Goal: Information Seeking & Learning: Learn about a topic

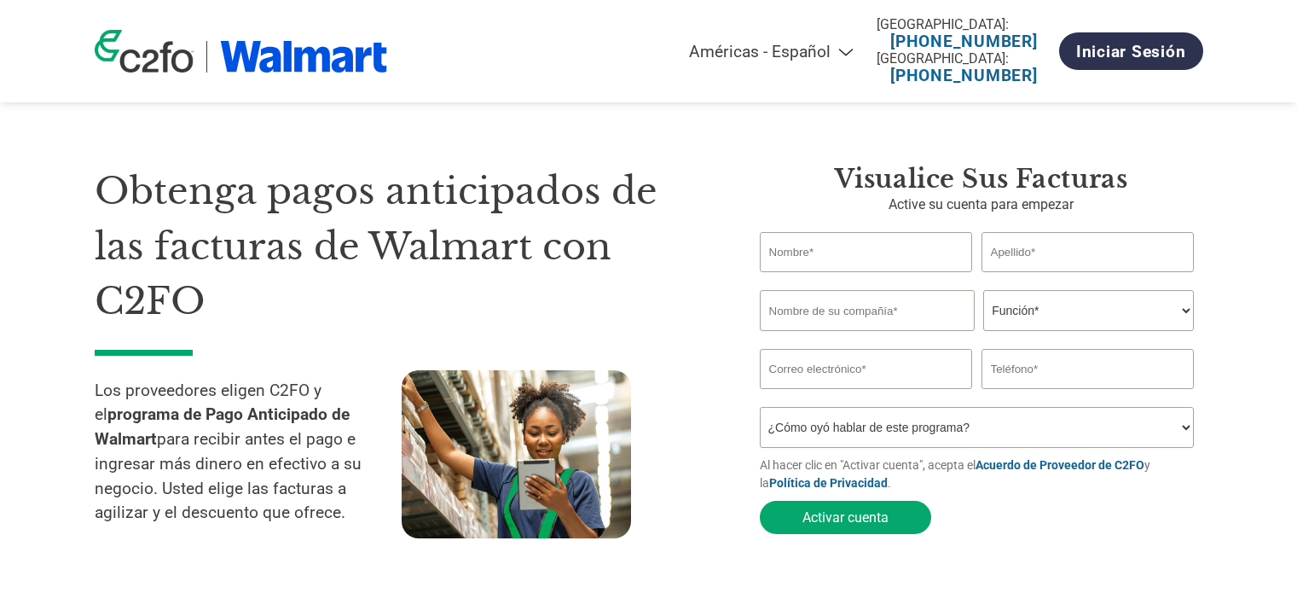
select select "es-MX"
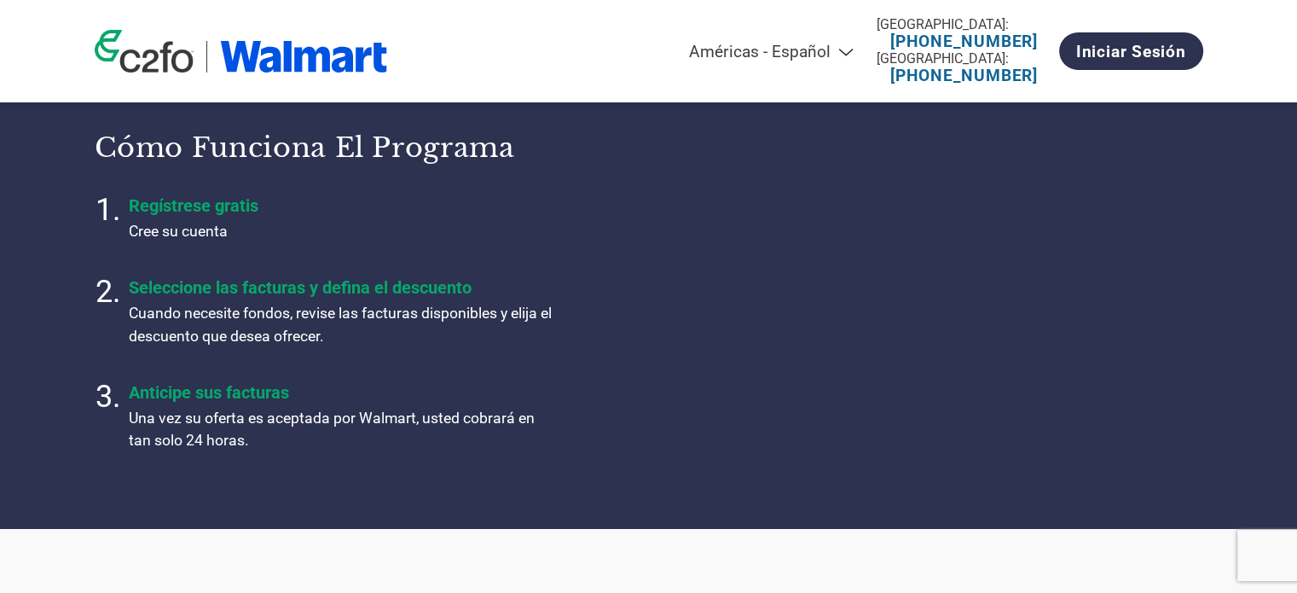
scroll to position [546, 0]
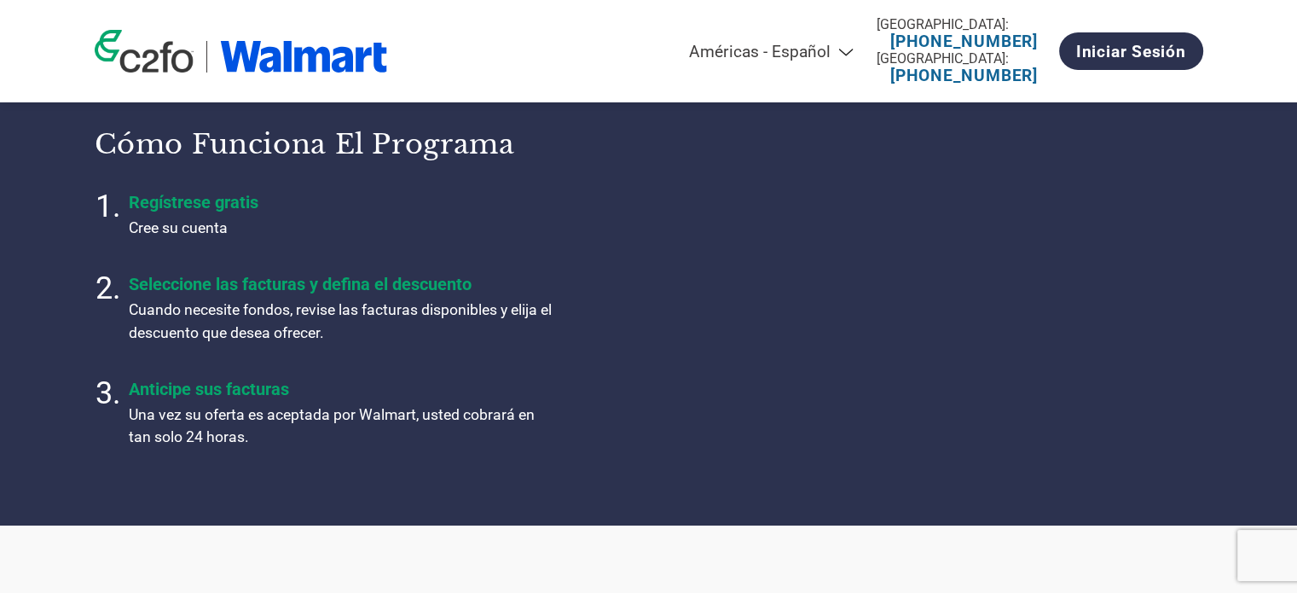
click at [1280, 331] on section "Cómo funciona el programa Regístrese gratis Cree su cuenta Seleccione las factu…" at bounding box center [648, 287] width 1297 height 473
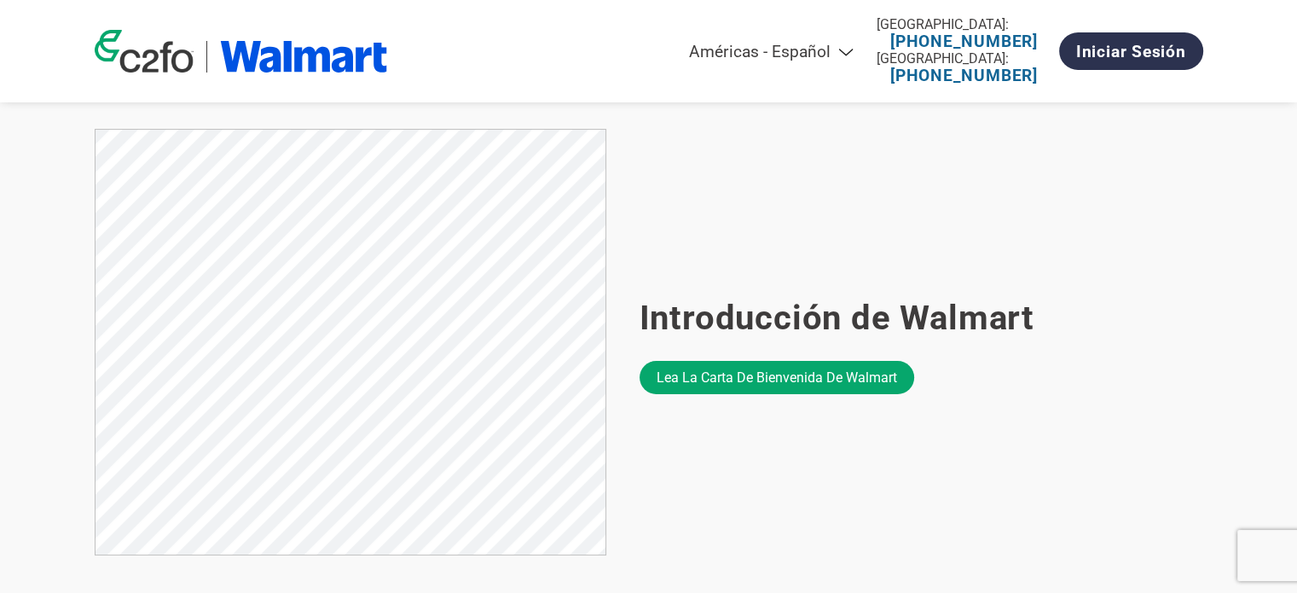
scroll to position [955, 0]
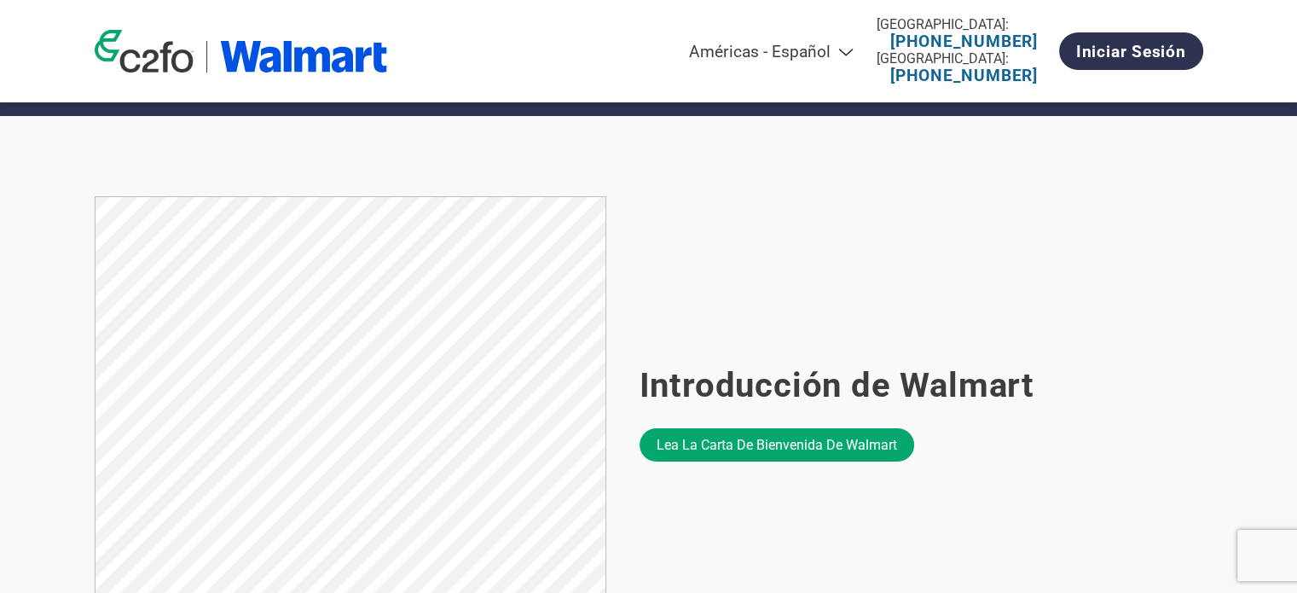
click at [807, 266] on div "Introducción de Walmart Lea la carta de bienvenida de Walmart" at bounding box center [922, 411] width 564 height 430
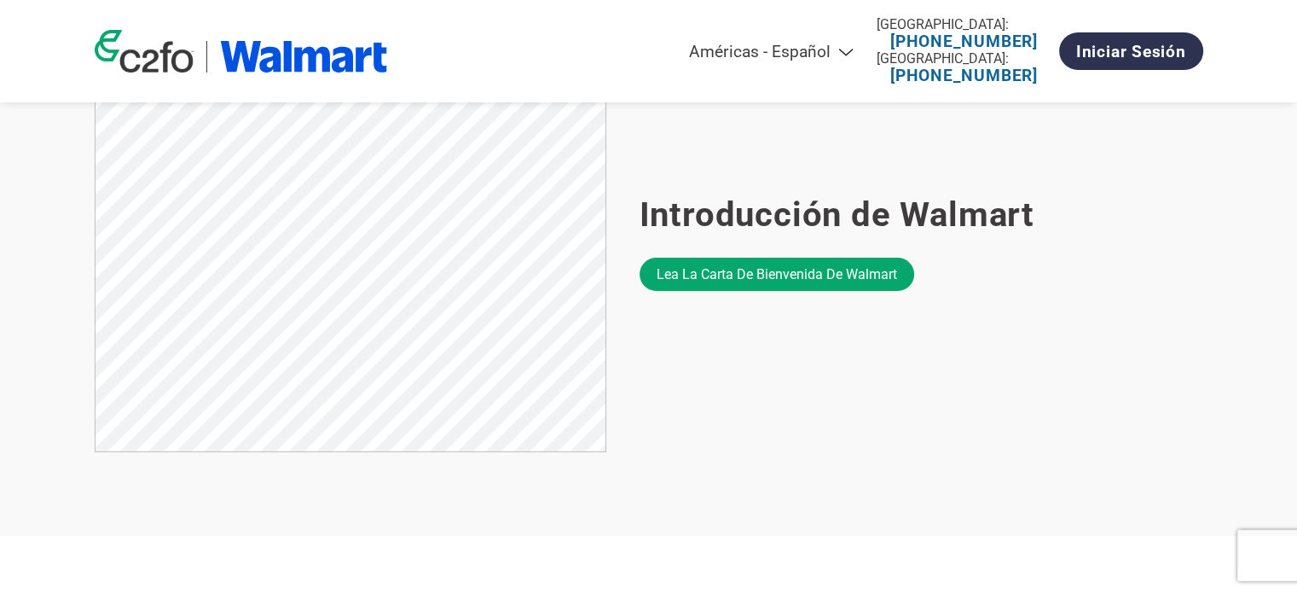
scroll to position [1092, 0]
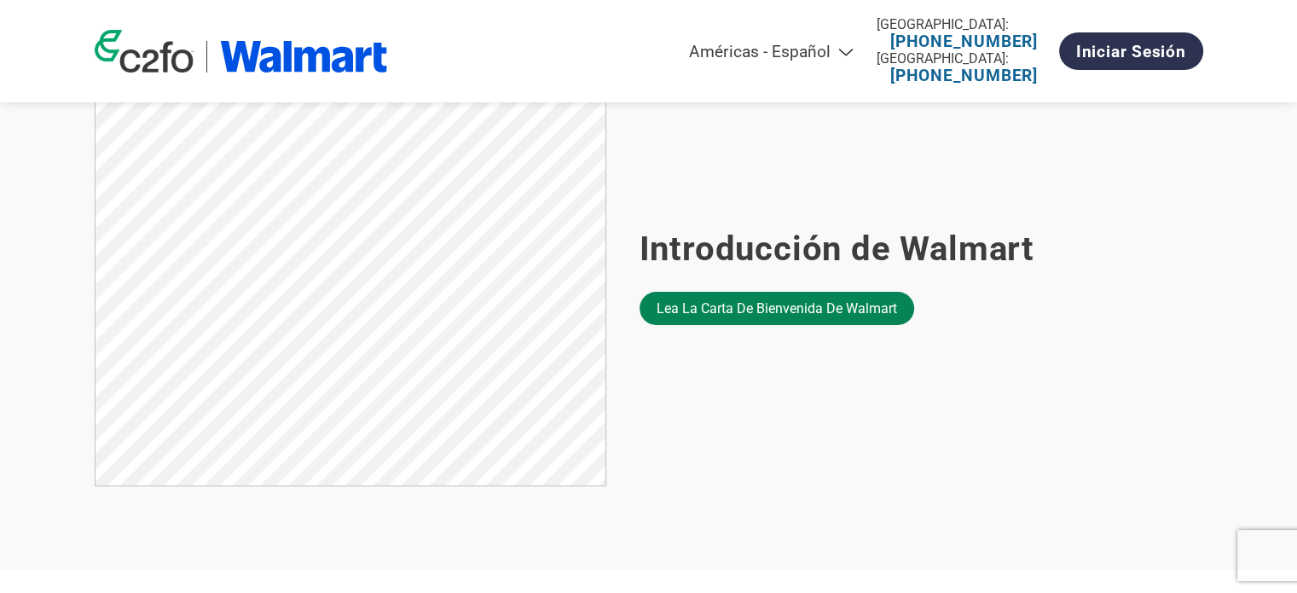
click at [798, 314] on link "Lea la carta de bienvenida de Walmart" at bounding box center [777, 308] width 275 height 33
click at [847, 184] on div "Introducción de Walmart Lea la carta de bienvenida de Walmart" at bounding box center [922, 275] width 564 height 430
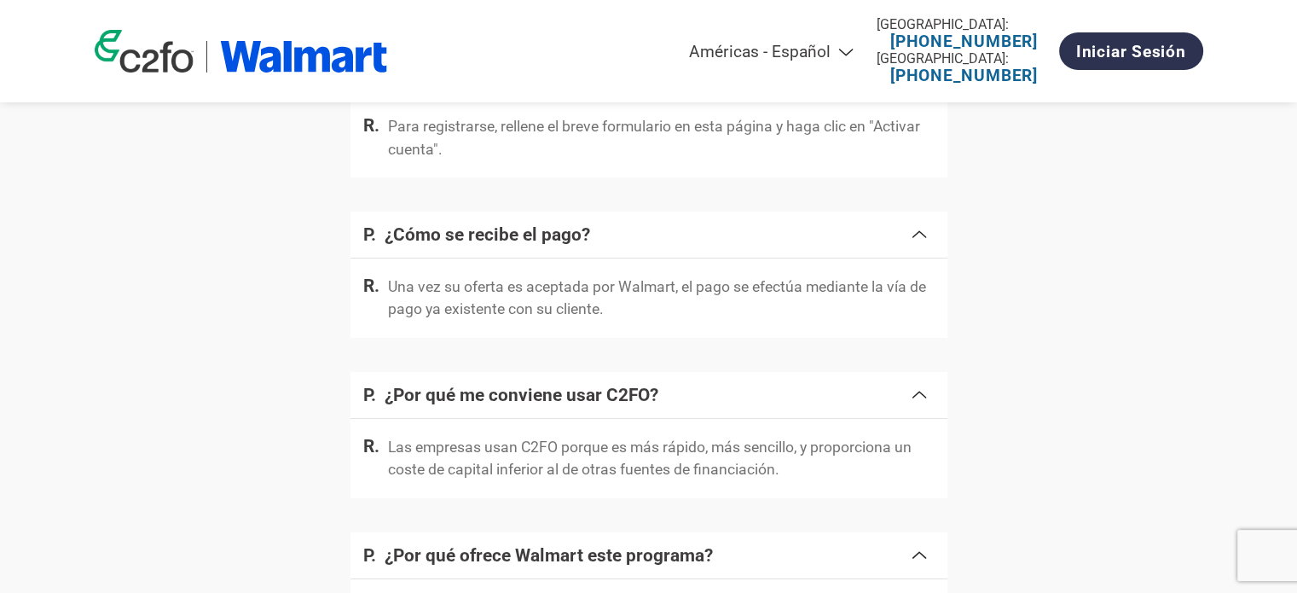
scroll to position [2831, 0]
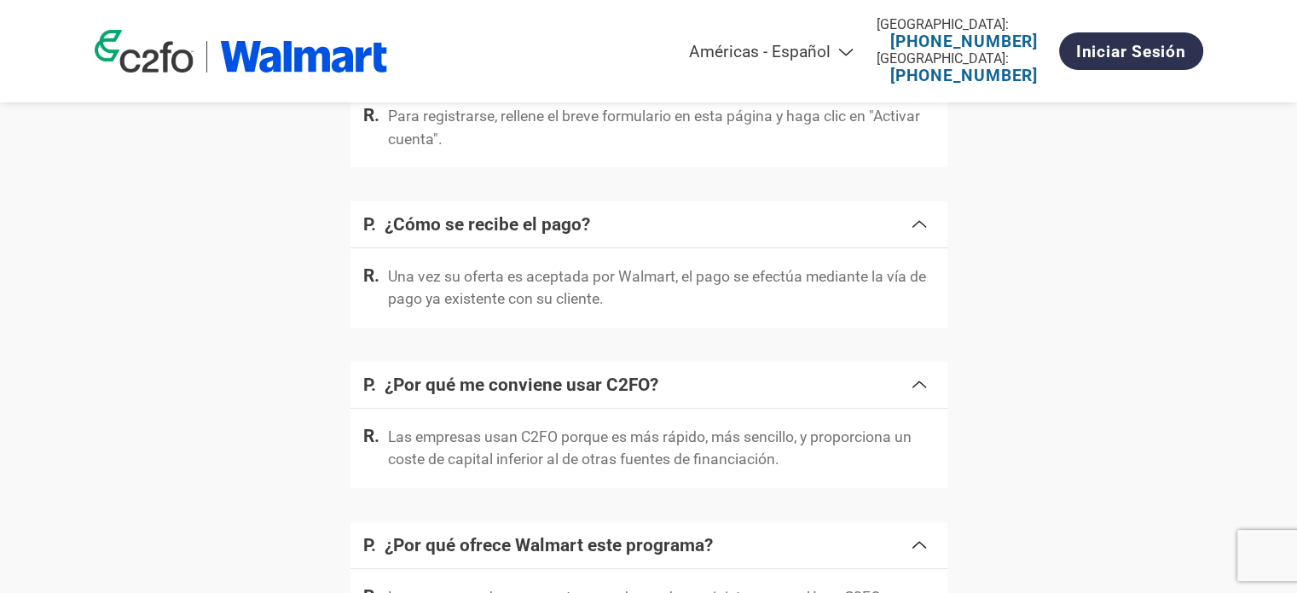
click at [1054, 289] on div "Preguntas frecuentes ¿Cuáles son los primeros pasos? Para registrarse, rellene …" at bounding box center [649, 316] width 1109 height 775
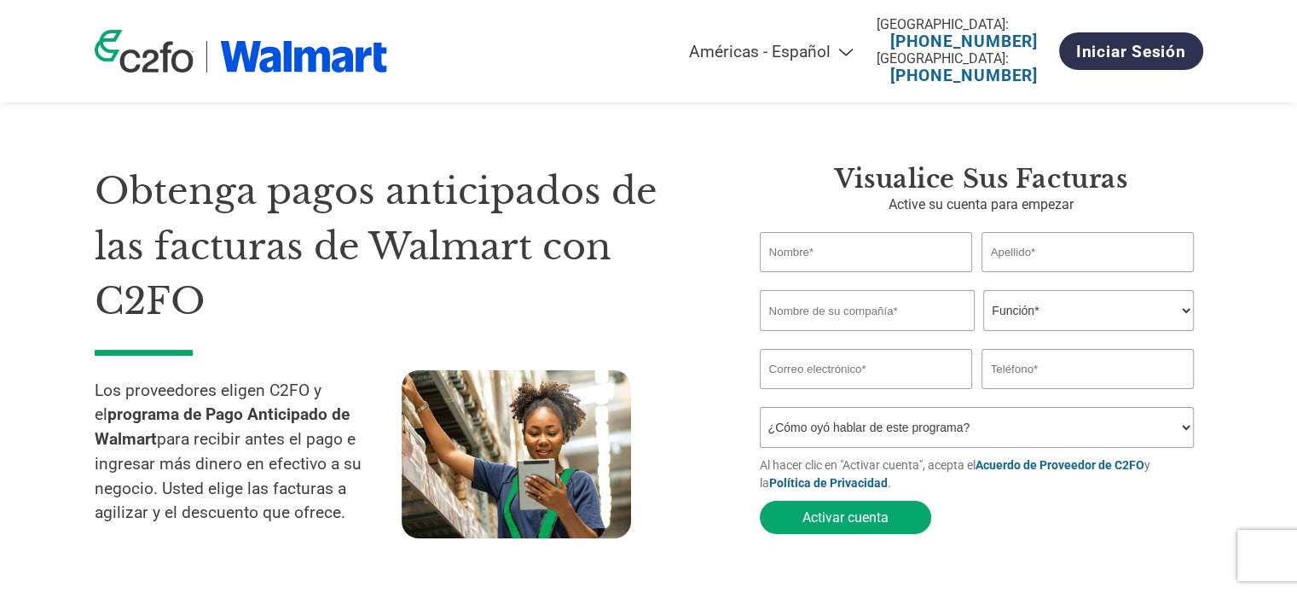
scroll to position [258, 0]
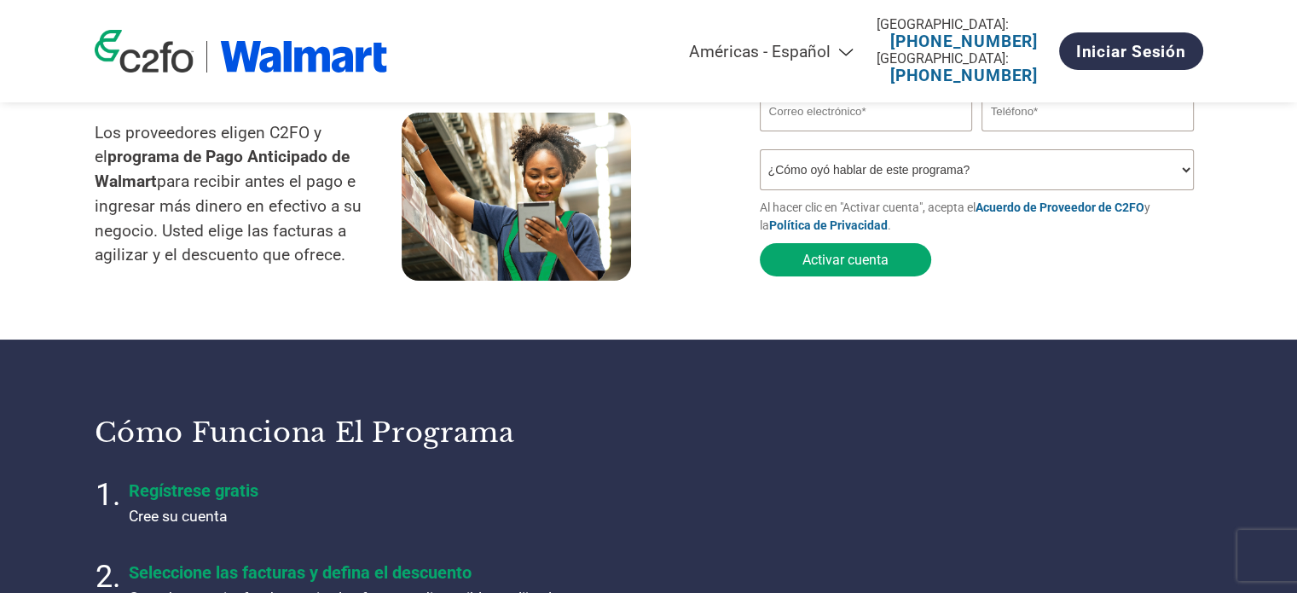
click at [303, 30] on link at bounding box center [241, 51] width 293 height 43
